Goal: Complete application form

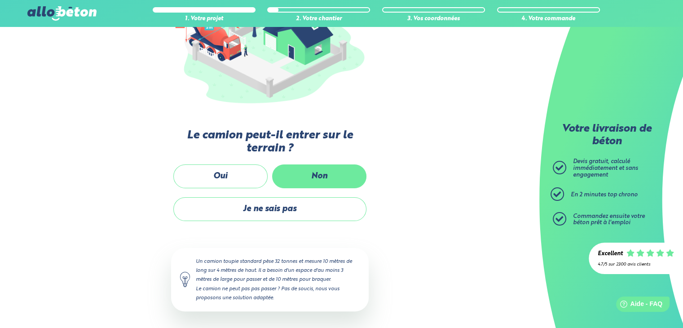
click at [312, 173] on label "Non" at bounding box center [319, 176] width 94 height 24
click at [0, 0] on input "Non" at bounding box center [0, 0] width 0 height 0
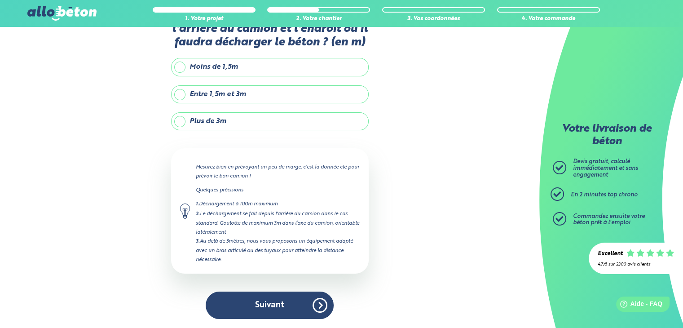
scroll to position [36, 0]
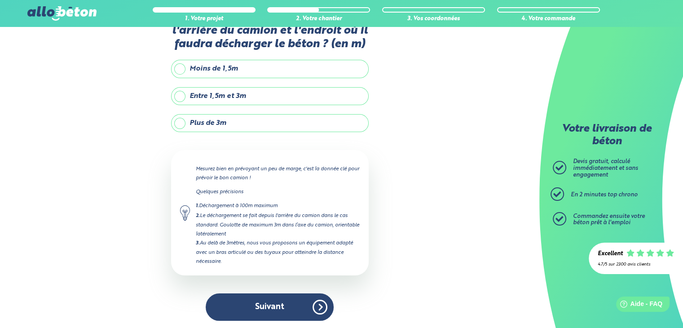
click at [183, 123] on label "Plus de 3m" at bounding box center [270, 123] width 198 height 18
click at [0, 0] on input "Plus de 3m" at bounding box center [0, 0] width 0 height 0
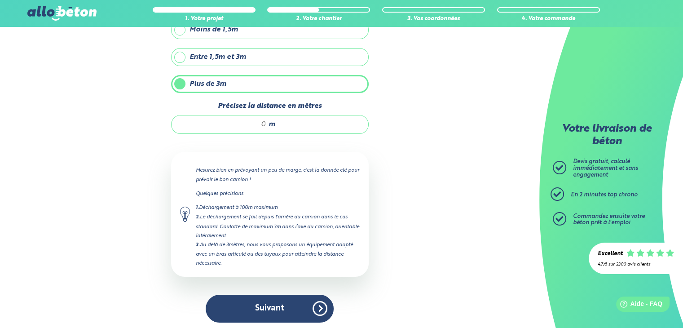
scroll to position [76, 0]
click at [268, 121] on span "m" at bounding box center [271, 123] width 7 height 8
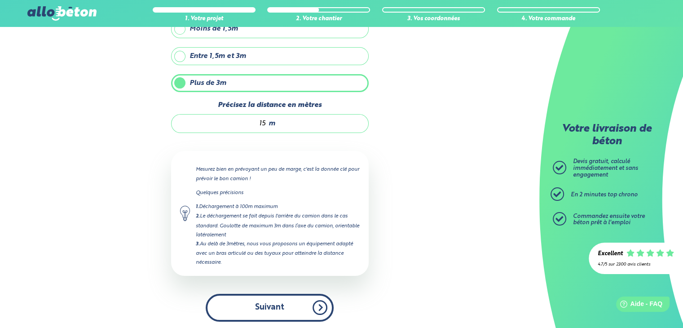
type input "15"
click at [262, 304] on button "Suivant" at bounding box center [270, 307] width 128 height 27
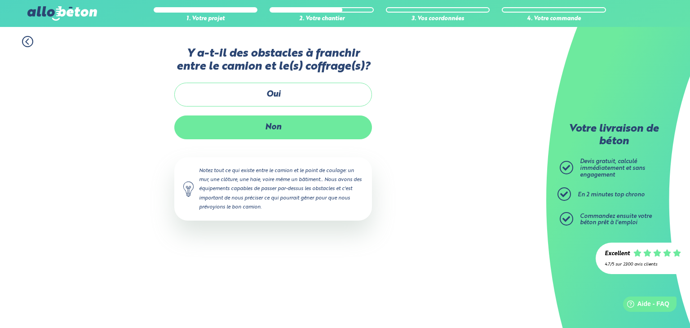
click at [273, 132] on label "Non" at bounding box center [273, 127] width 198 height 24
click at [0, 0] on input "Non" at bounding box center [0, 0] width 0 height 0
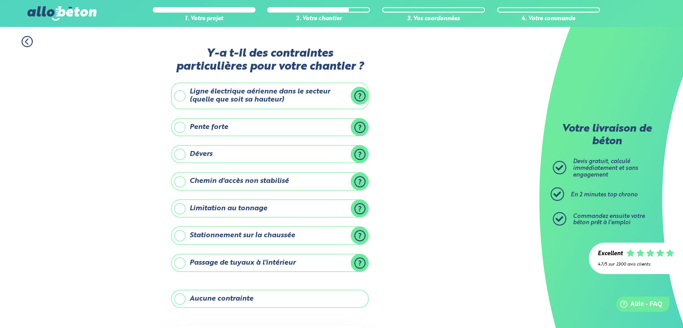
click at [180, 125] on label "Pente forte" at bounding box center [270, 127] width 198 height 18
click at [0, 0] on input "Pente forte" at bounding box center [0, 0] width 0 height 0
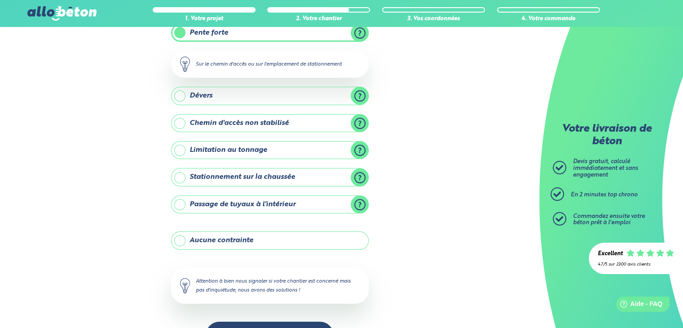
scroll to position [123, 0]
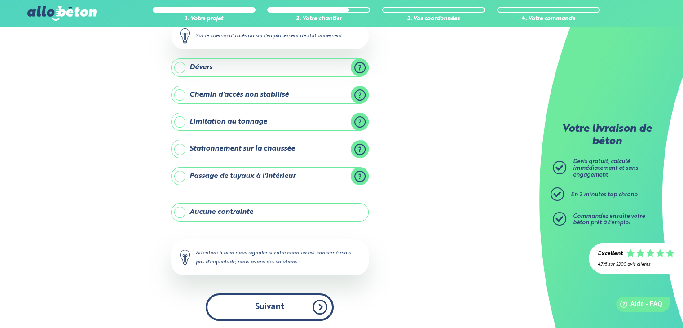
click at [262, 299] on button "Suivant" at bounding box center [270, 306] width 128 height 27
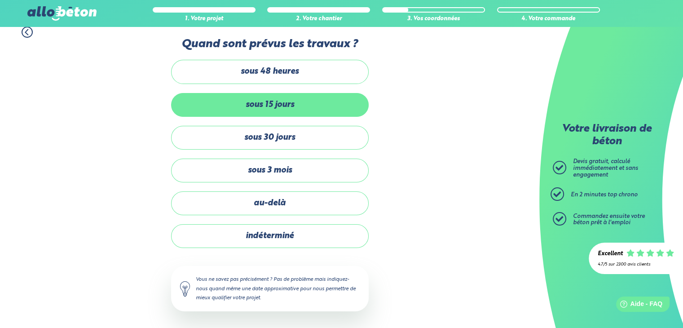
click at [277, 107] on label "sous 15 jours" at bounding box center [270, 105] width 198 height 24
click at [0, 0] on input "sous 15 jours" at bounding box center [0, 0] width 0 height 0
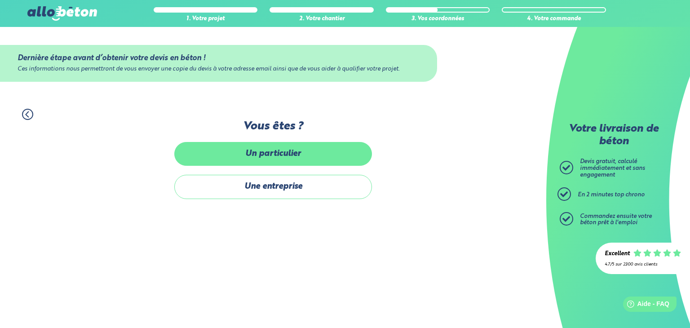
click at [278, 152] on label "Un particulier" at bounding box center [273, 154] width 198 height 24
click at [0, 0] on input "Un particulier" at bounding box center [0, 0] width 0 height 0
